Goal: Task Accomplishment & Management: Use online tool/utility

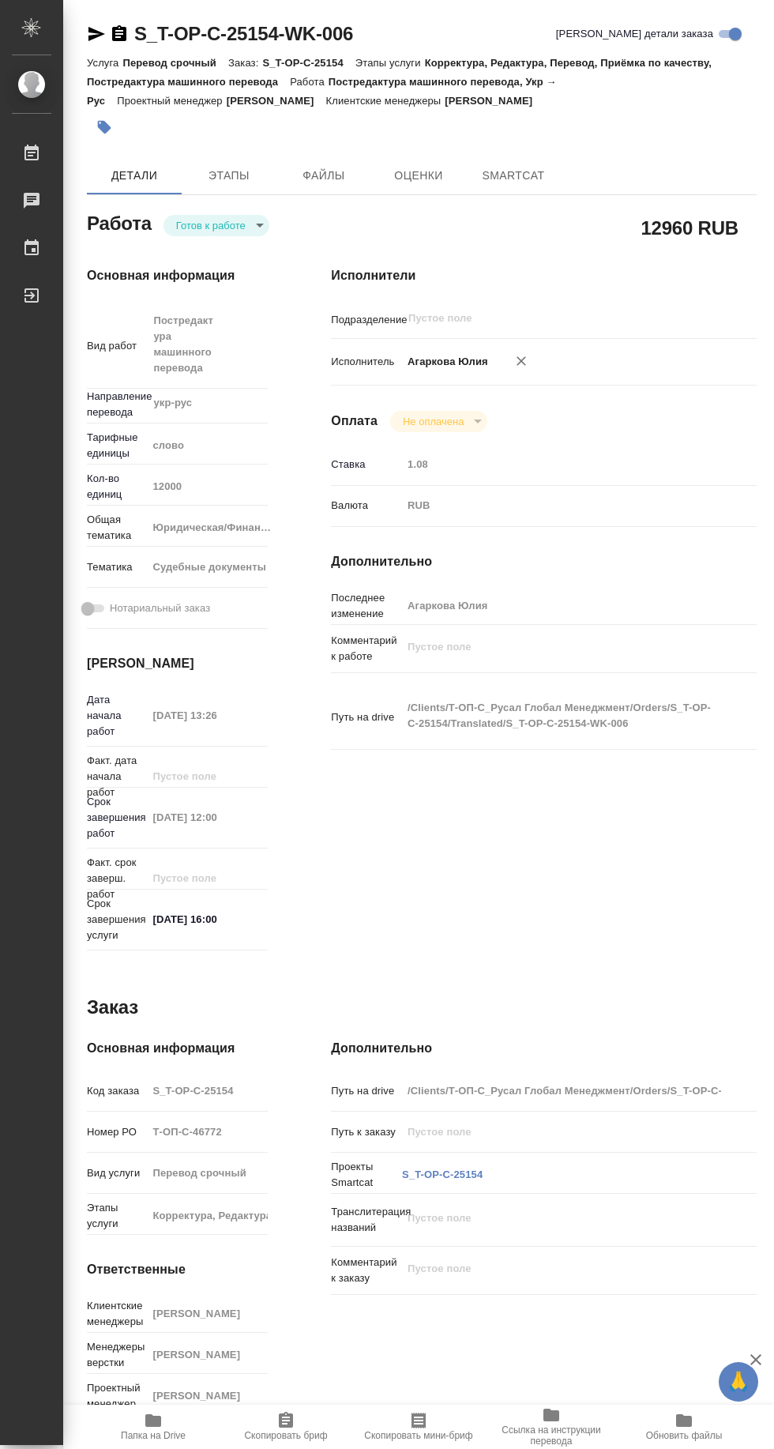
click at [88, 30] on icon "button" at bounding box center [96, 33] width 19 height 19
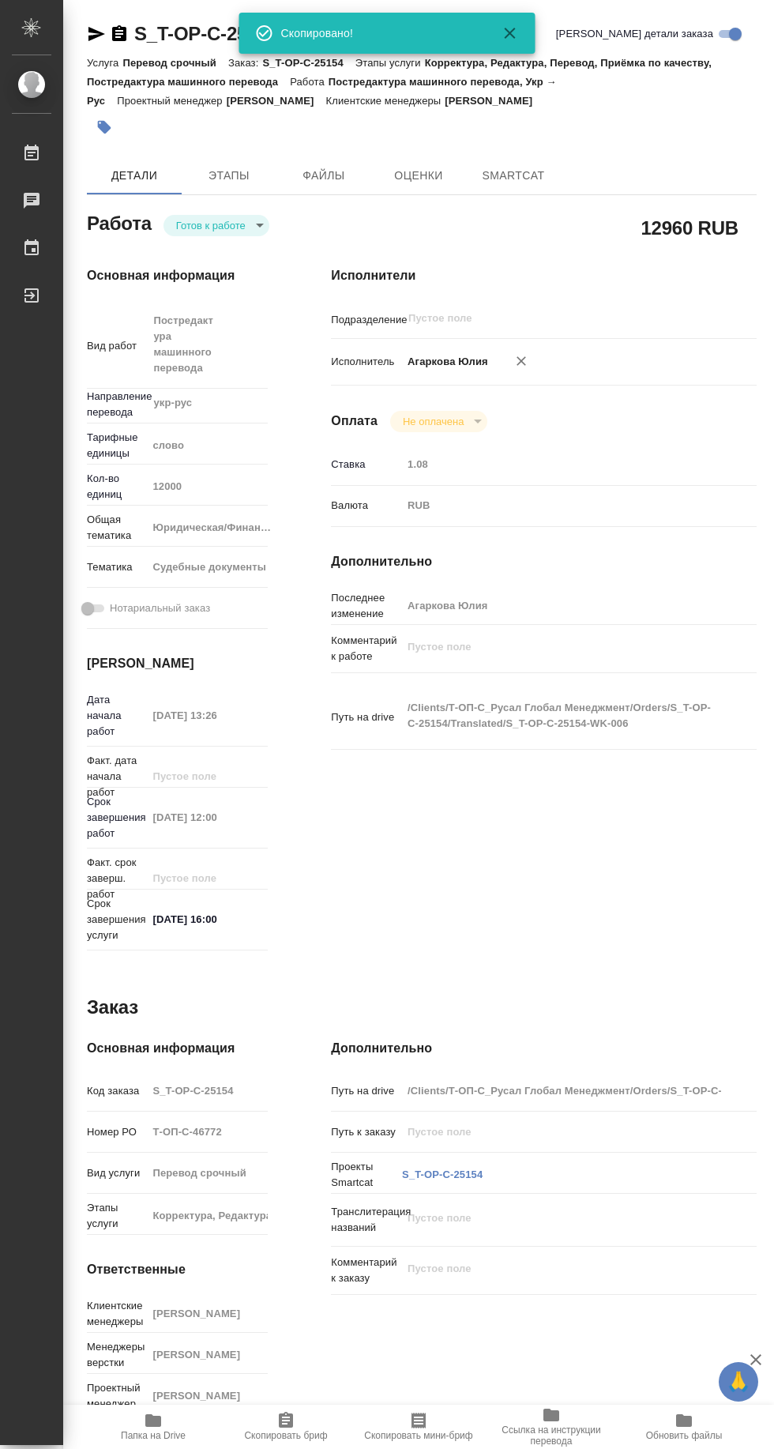
type textarea "x"
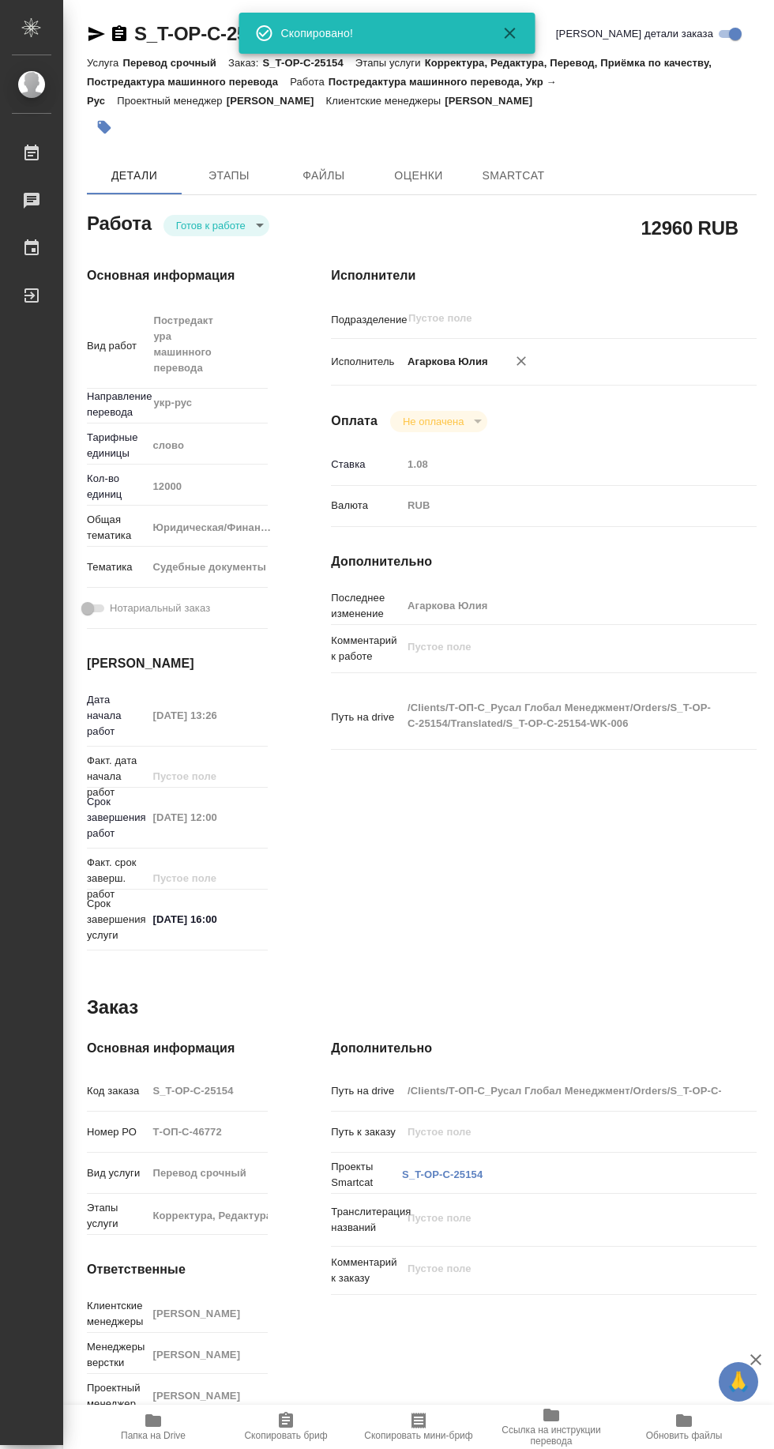
type textarea "x"
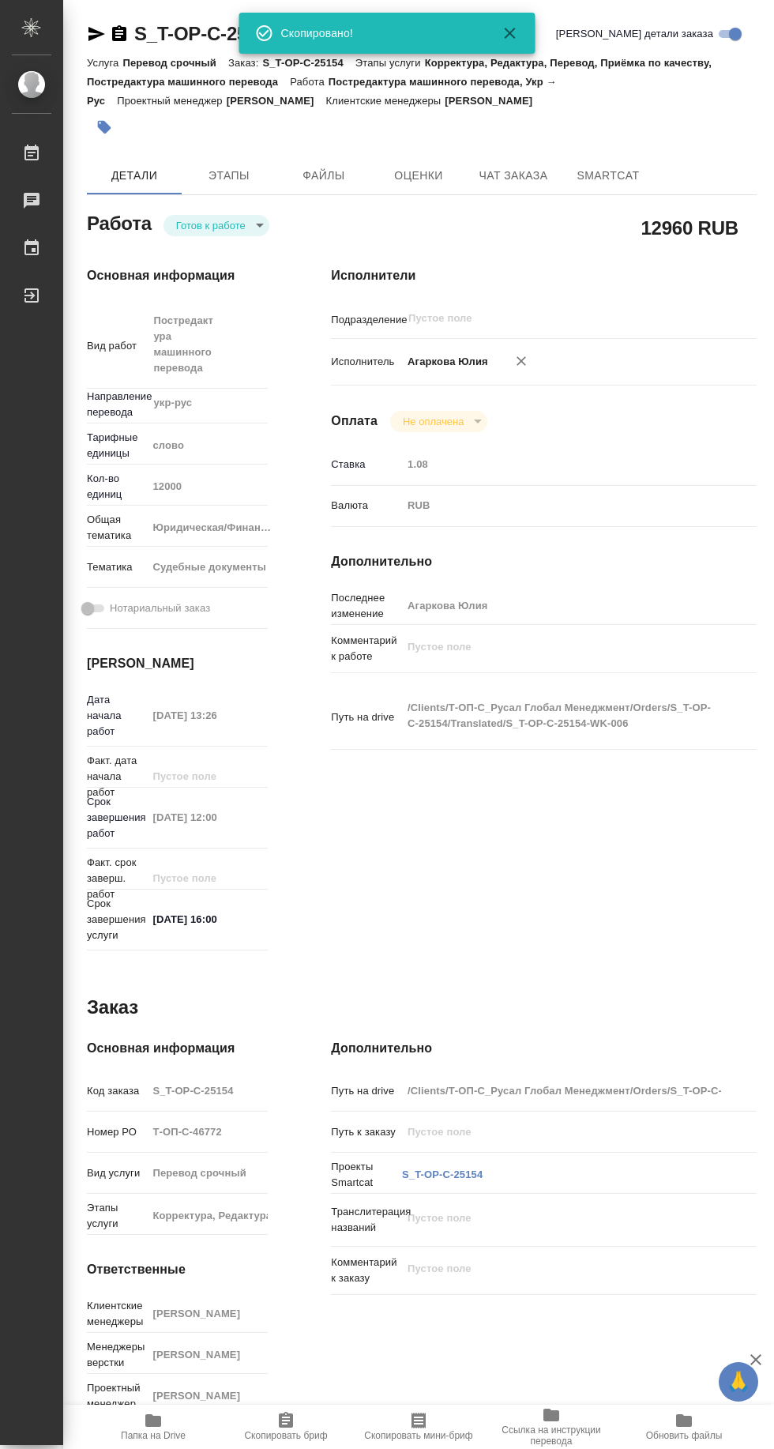
type textarea "x"
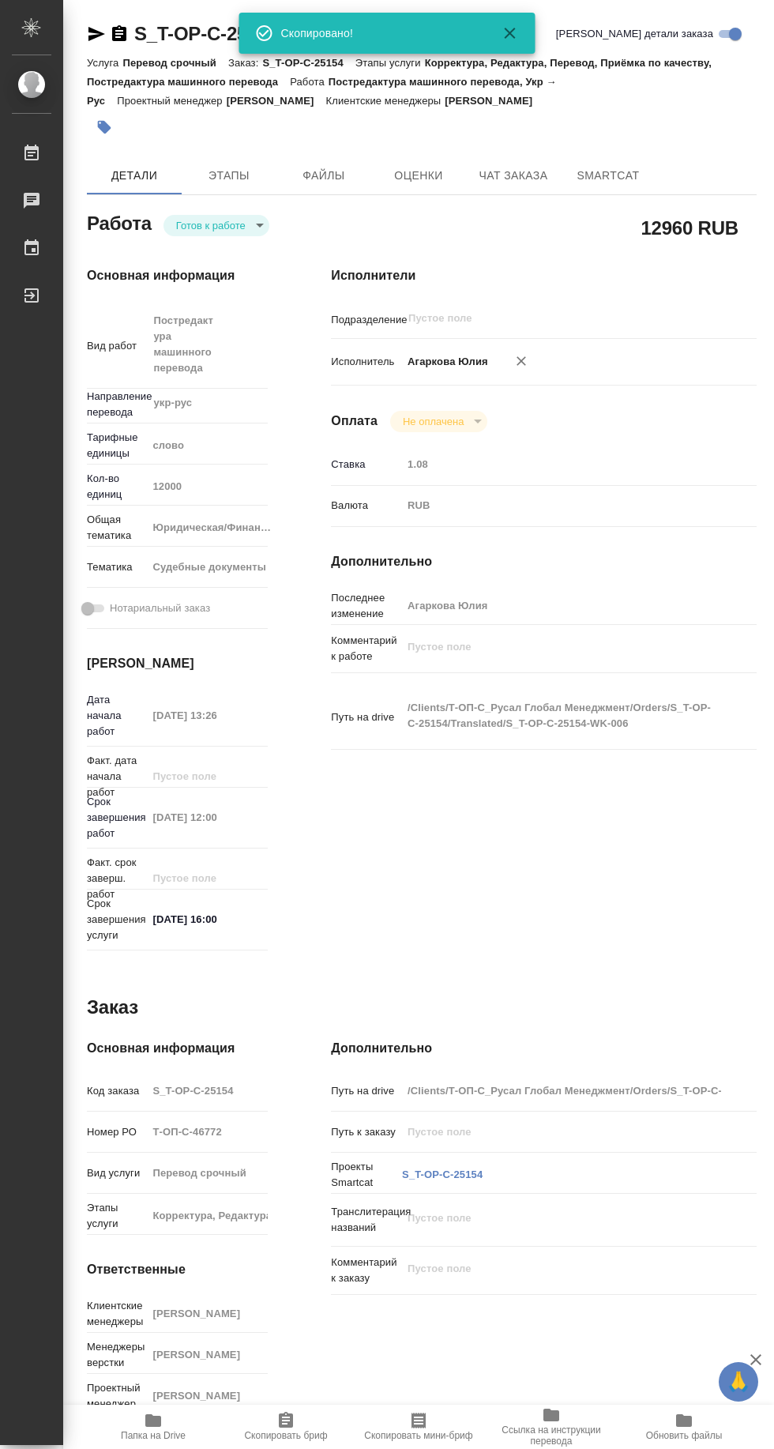
type textarea "x"
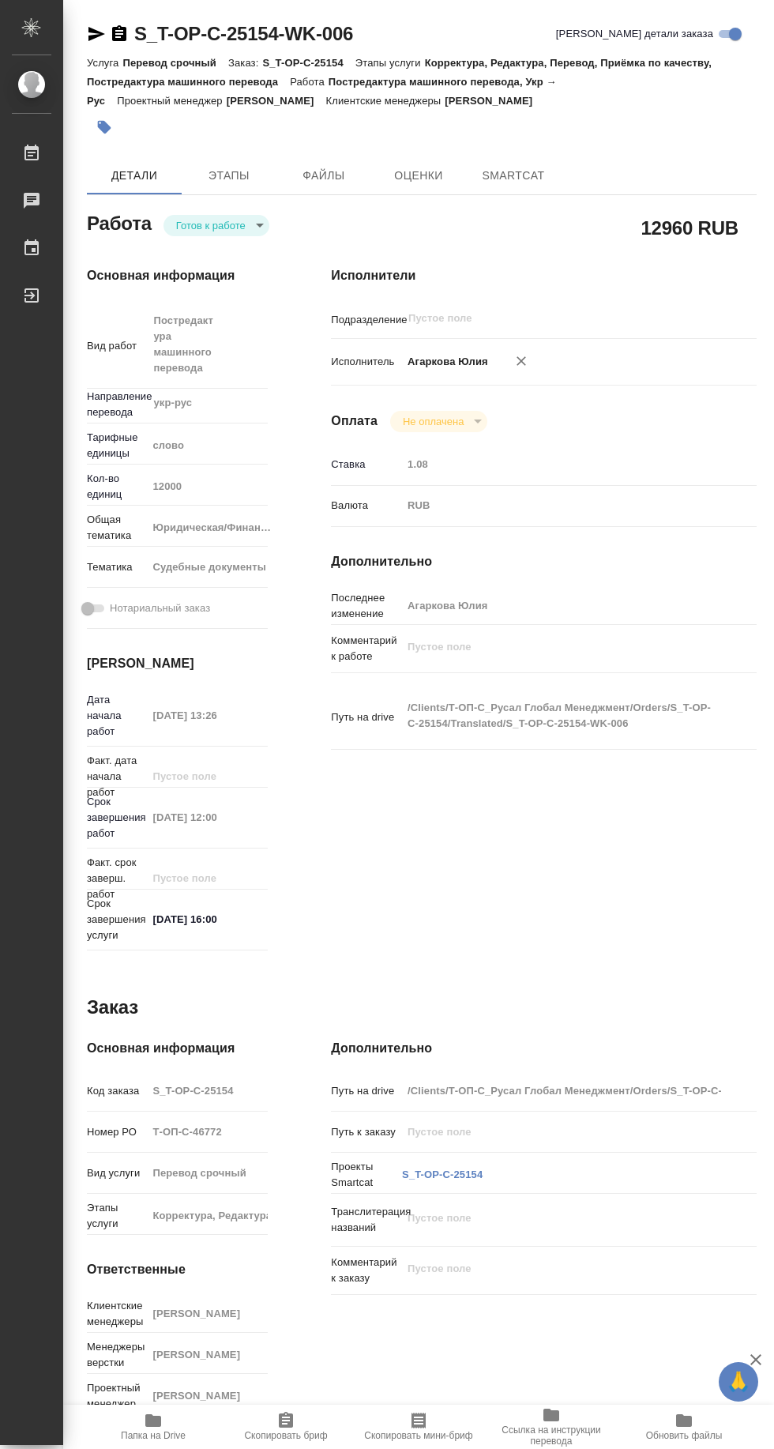
type textarea "x"
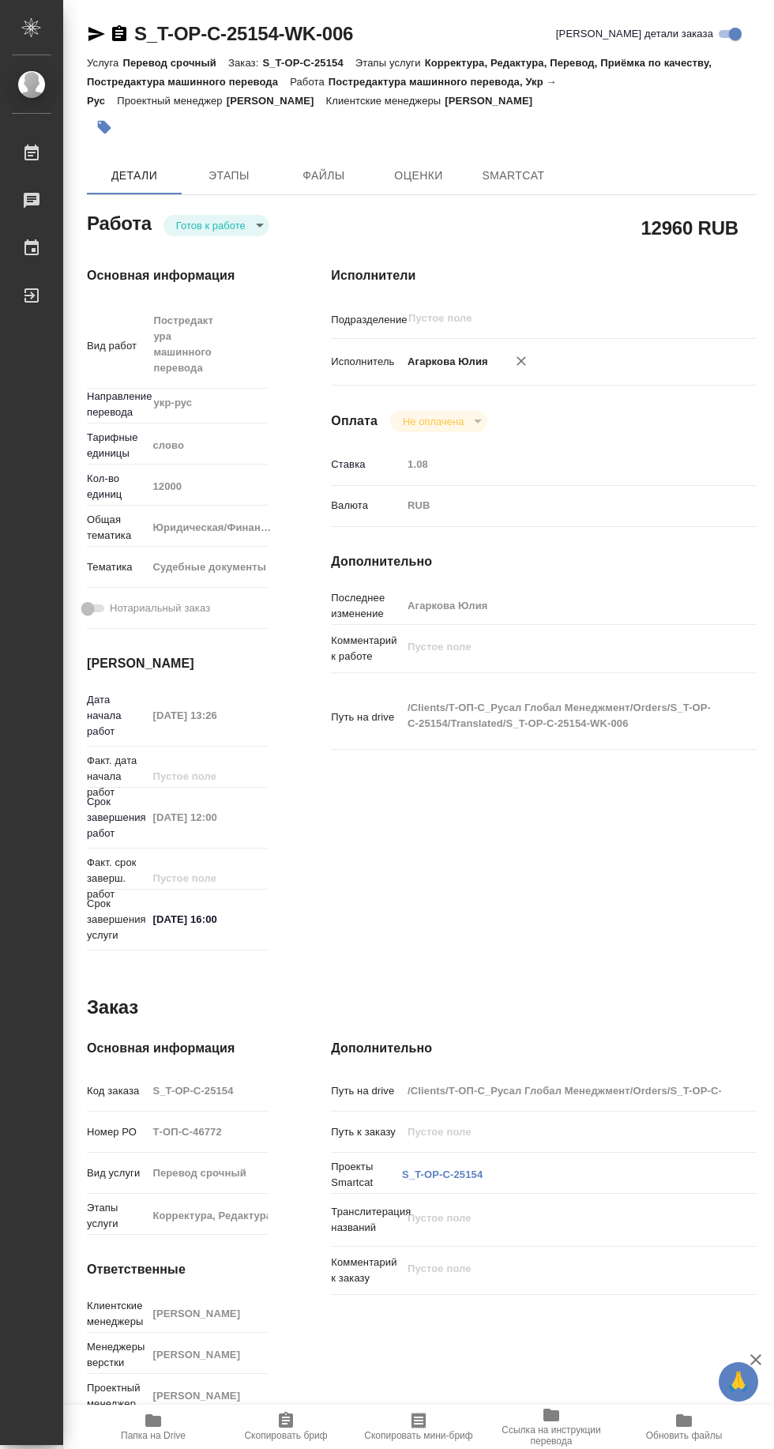
type textarea "x"
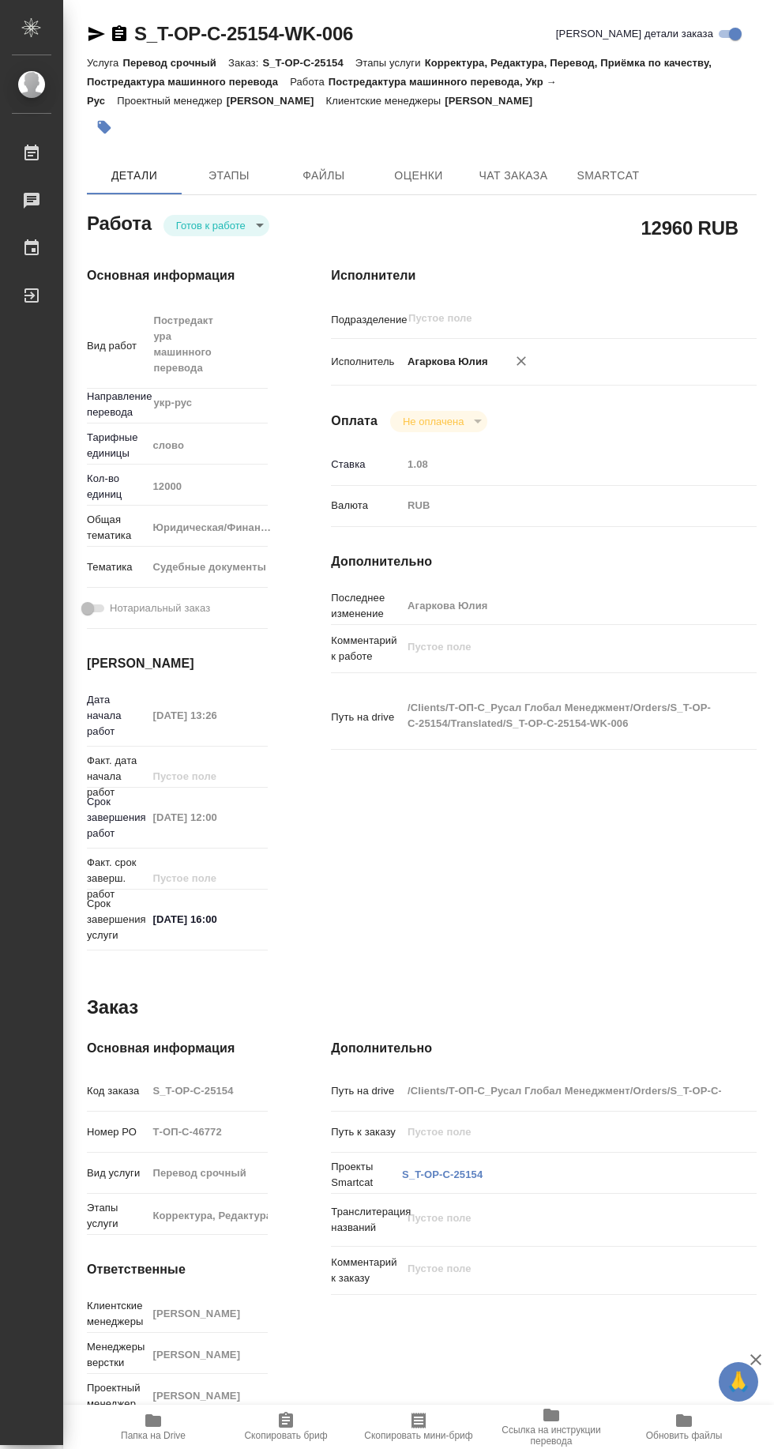
type textarea "x"
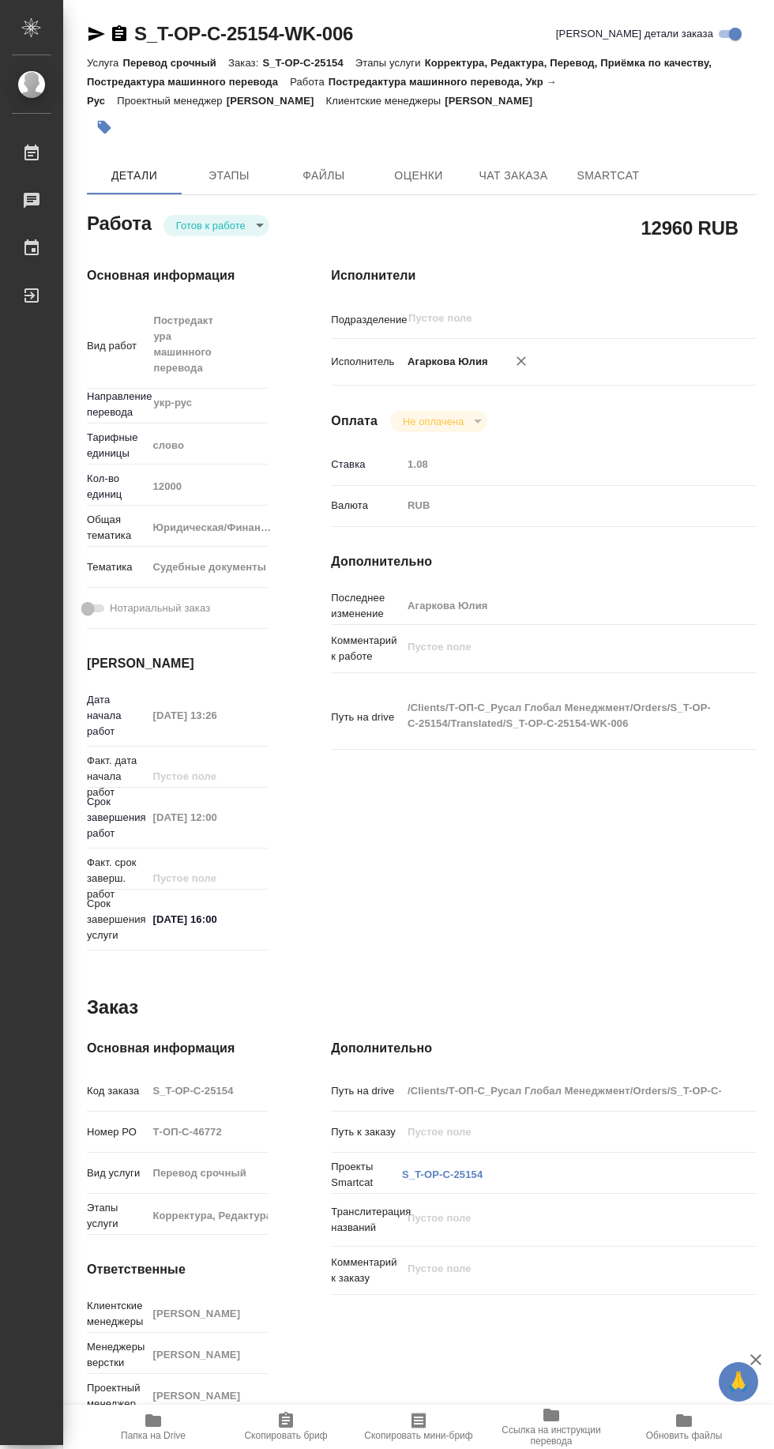
type textarea "x"
